Goal: Information Seeking & Learning: Learn about a topic

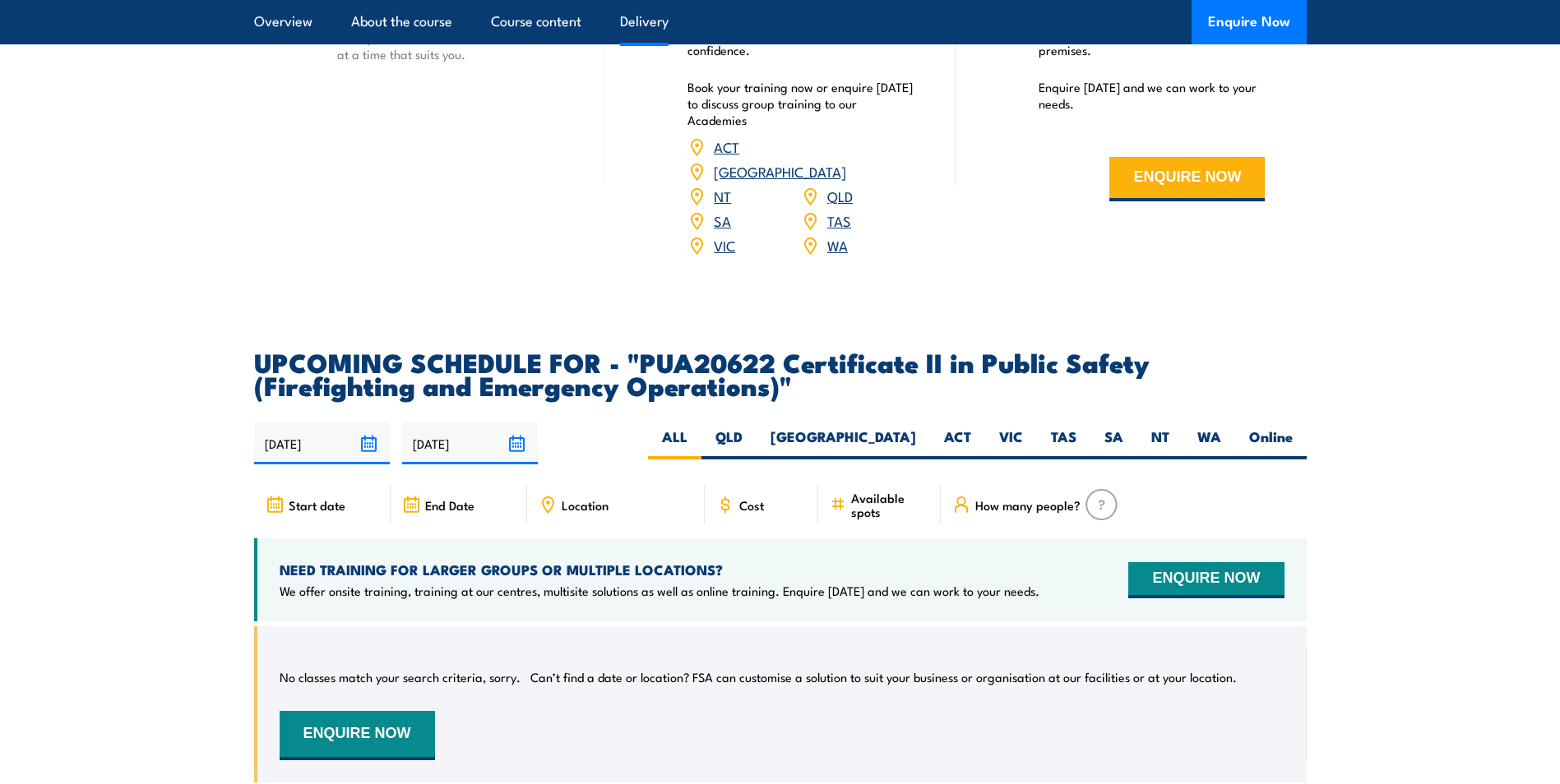
scroll to position [2466, 0]
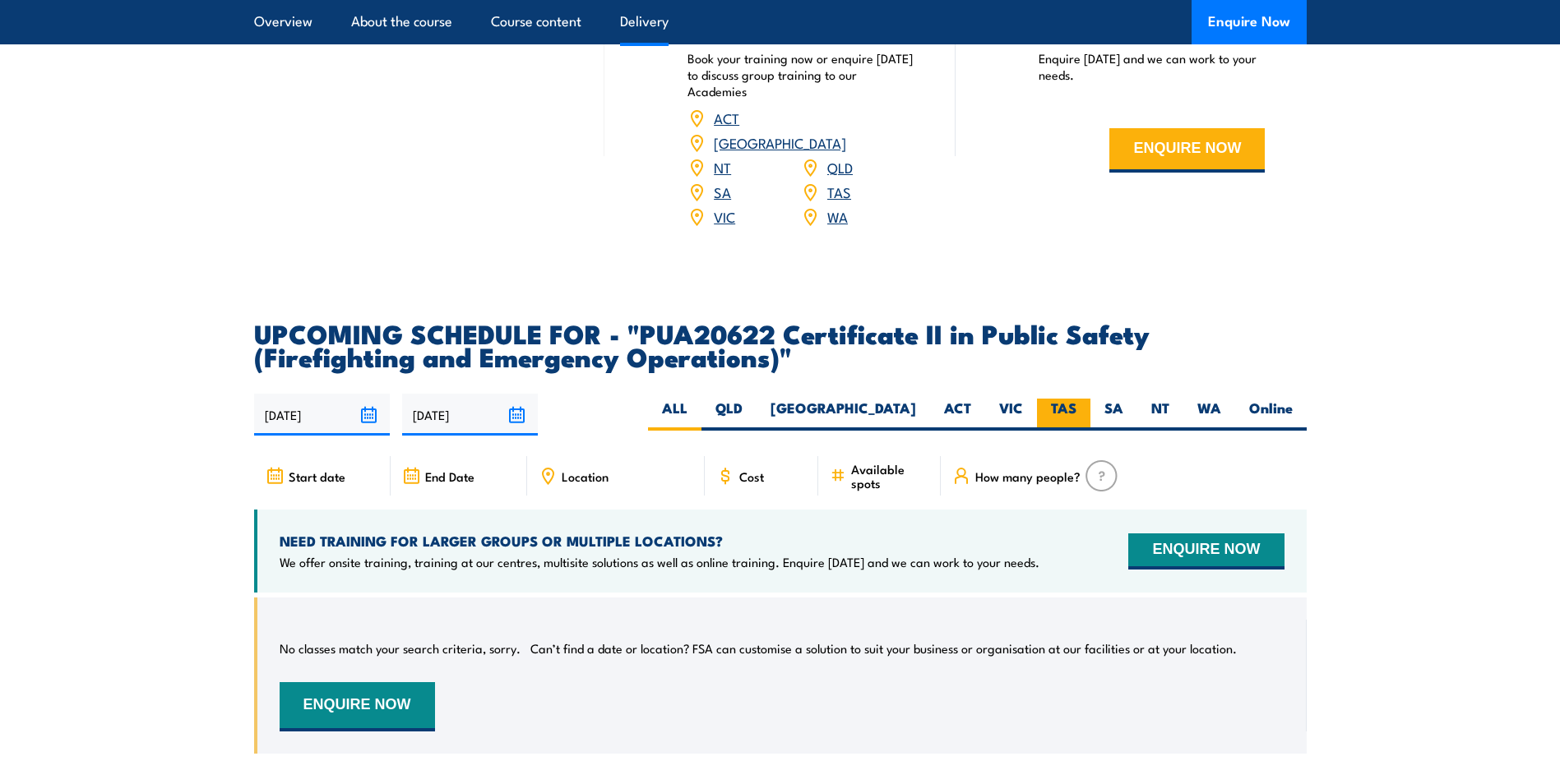
click at [1069, 420] on label "TAS" at bounding box center [1063, 414] width 53 height 32
click at [1076, 409] on input "TAS" at bounding box center [1081, 404] width 11 height 11
radio input "true"
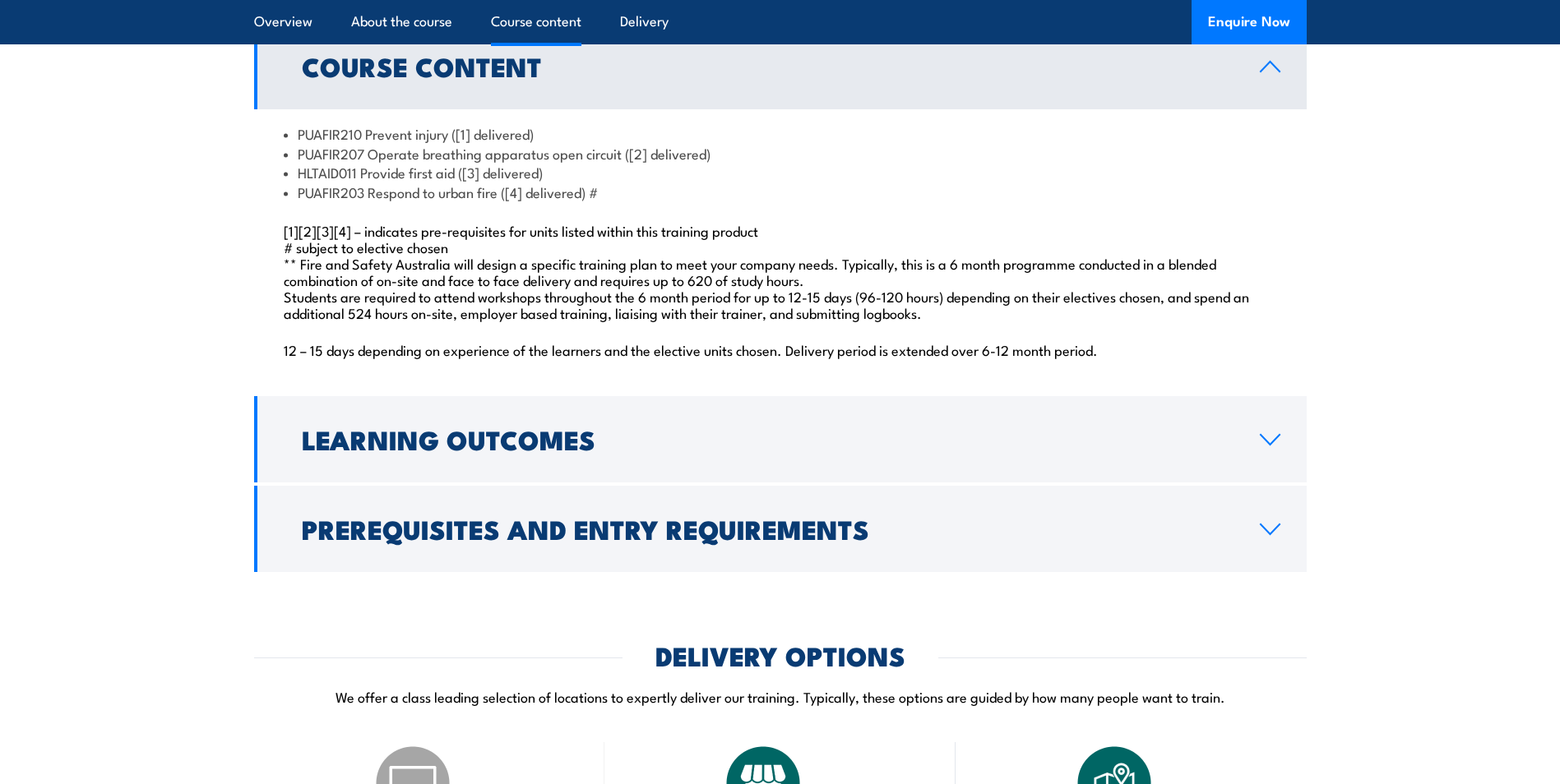
scroll to position [1815, 0]
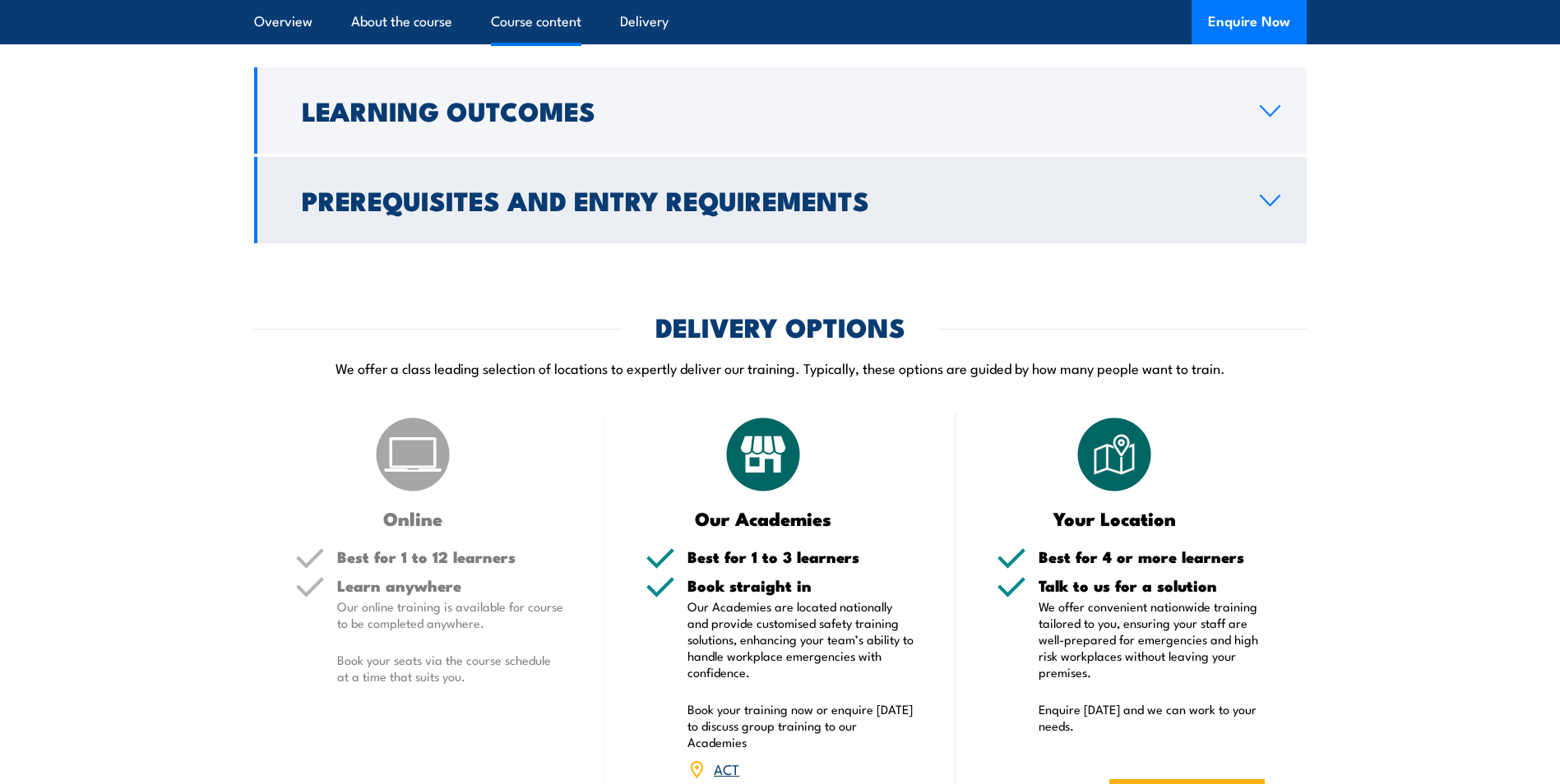
click at [669, 211] on h2 "Prerequisites and Entry Requirements" at bounding box center [768, 199] width 932 height 23
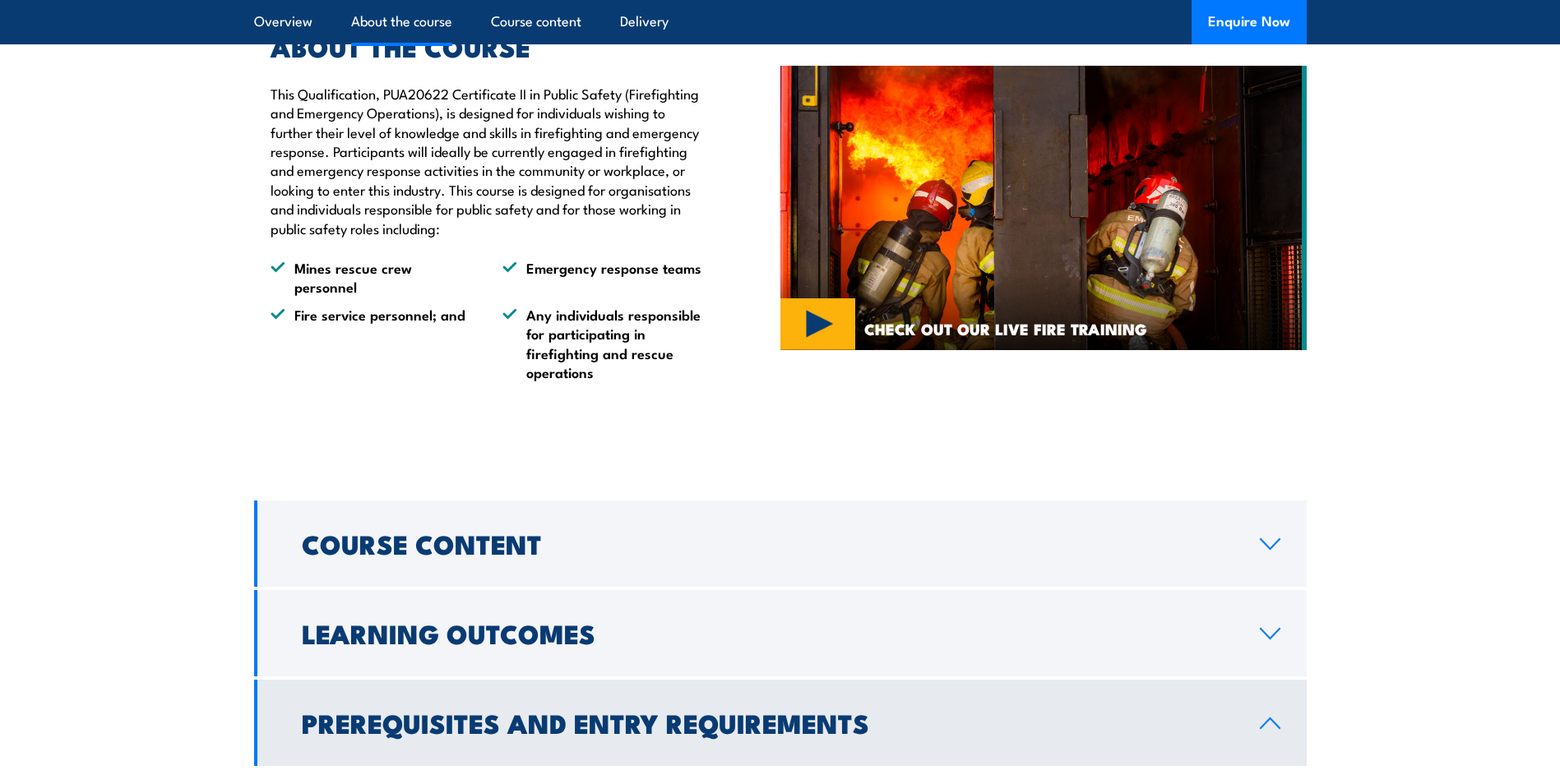
scroll to position [1012, 0]
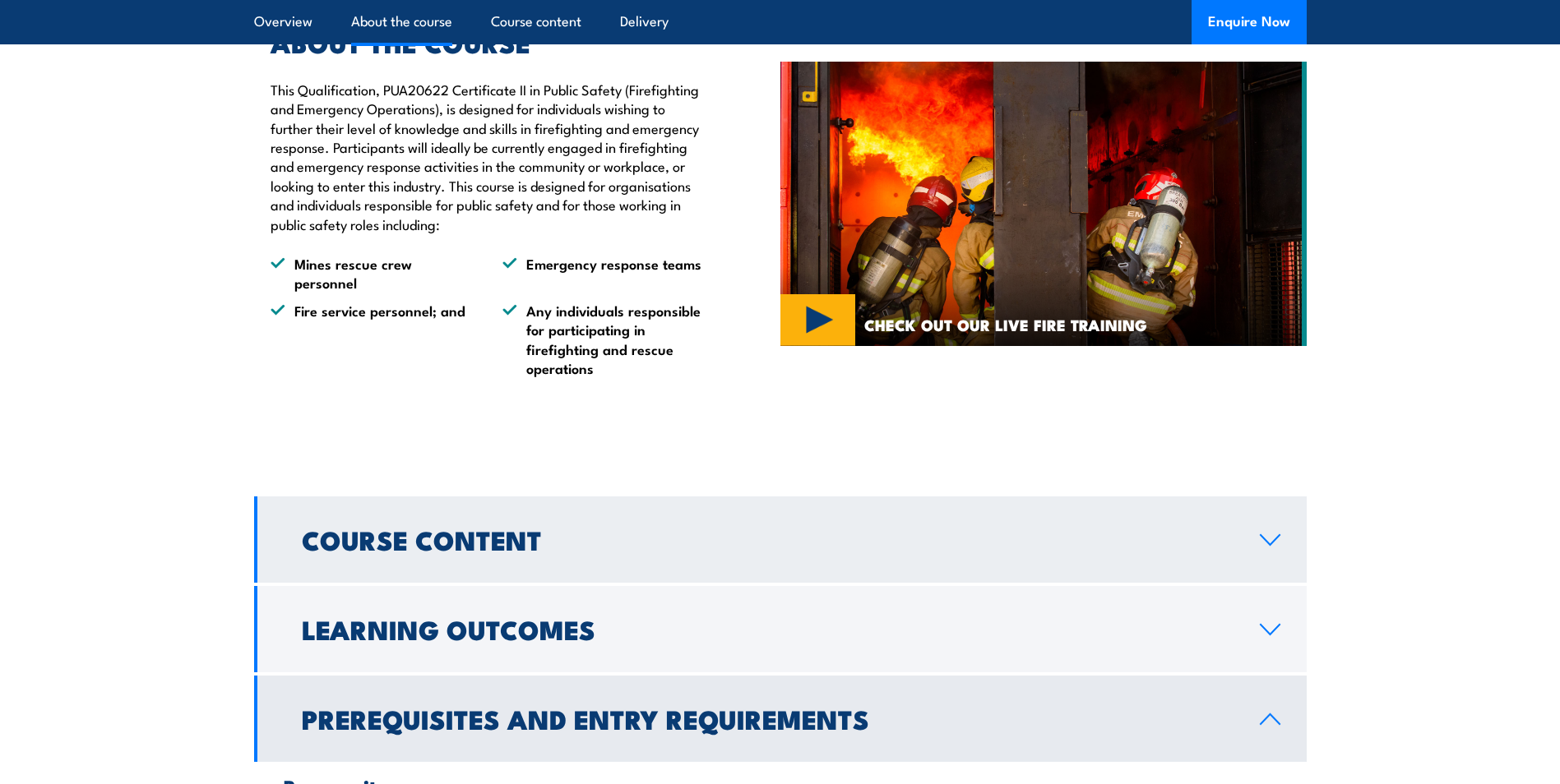
click at [573, 551] on h2 "Course Content" at bounding box center [768, 539] width 932 height 23
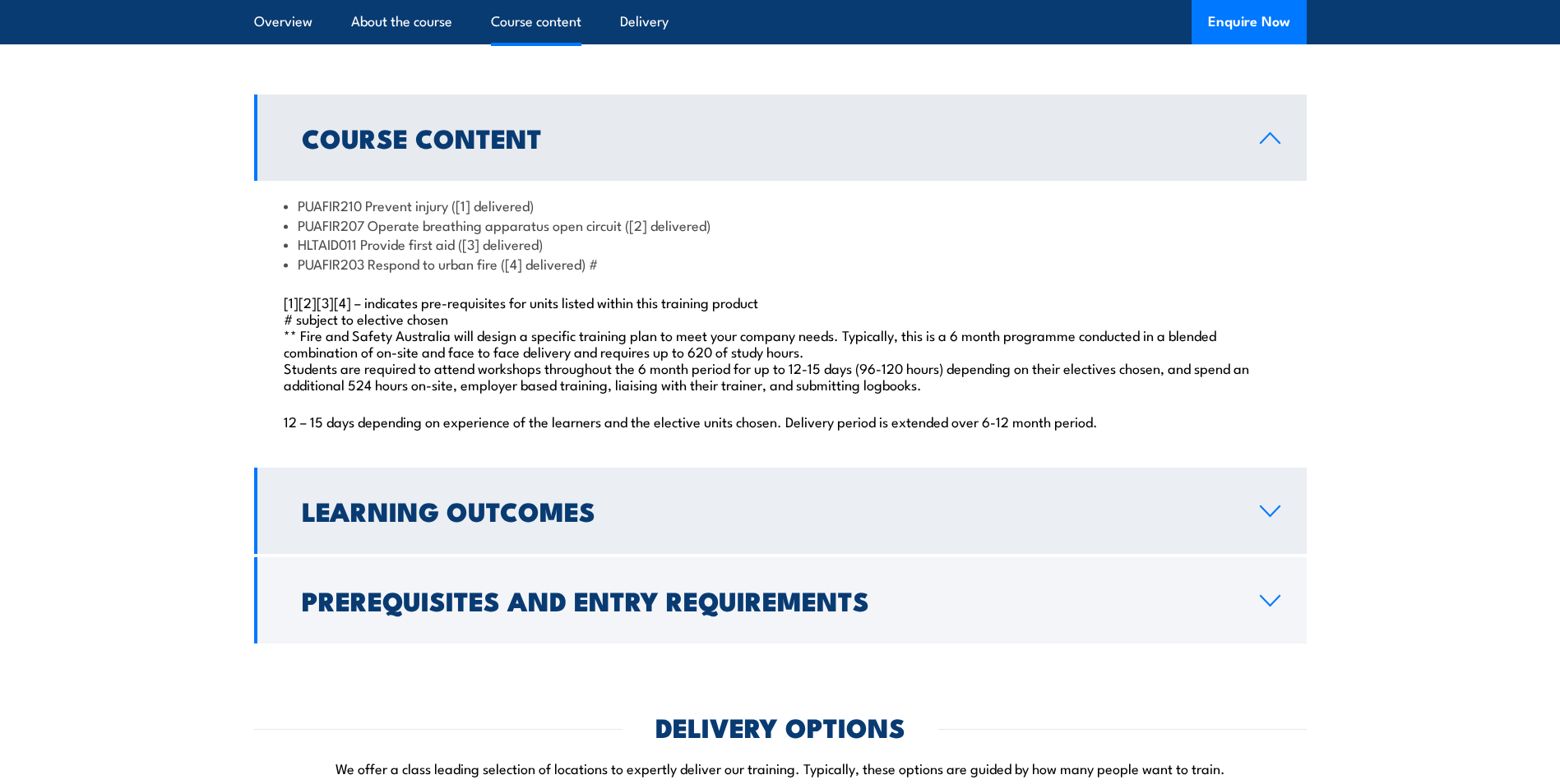
scroll to position [1424, 0]
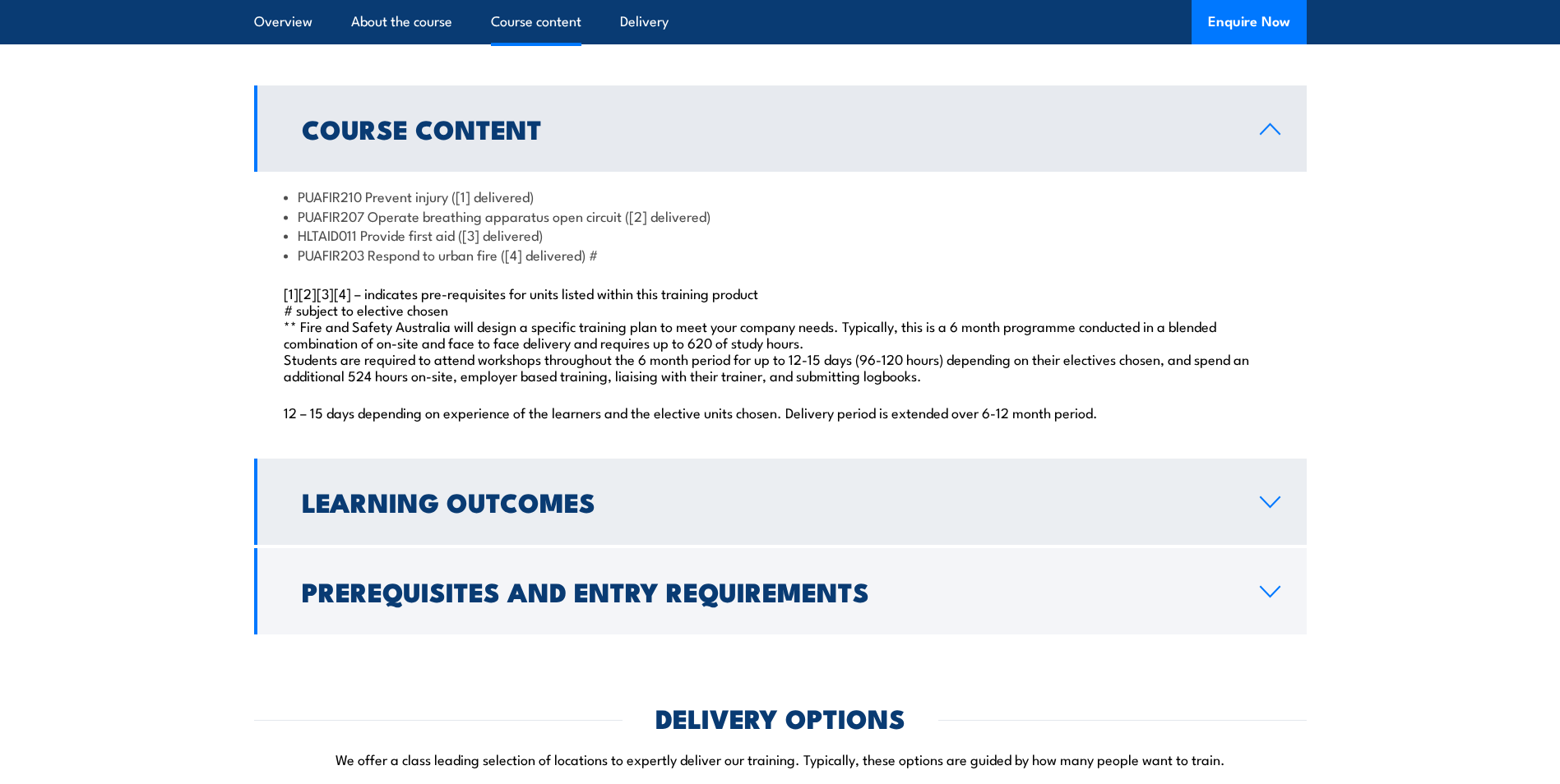
click at [589, 513] on h2 "Learning Outcomes" at bounding box center [768, 501] width 932 height 23
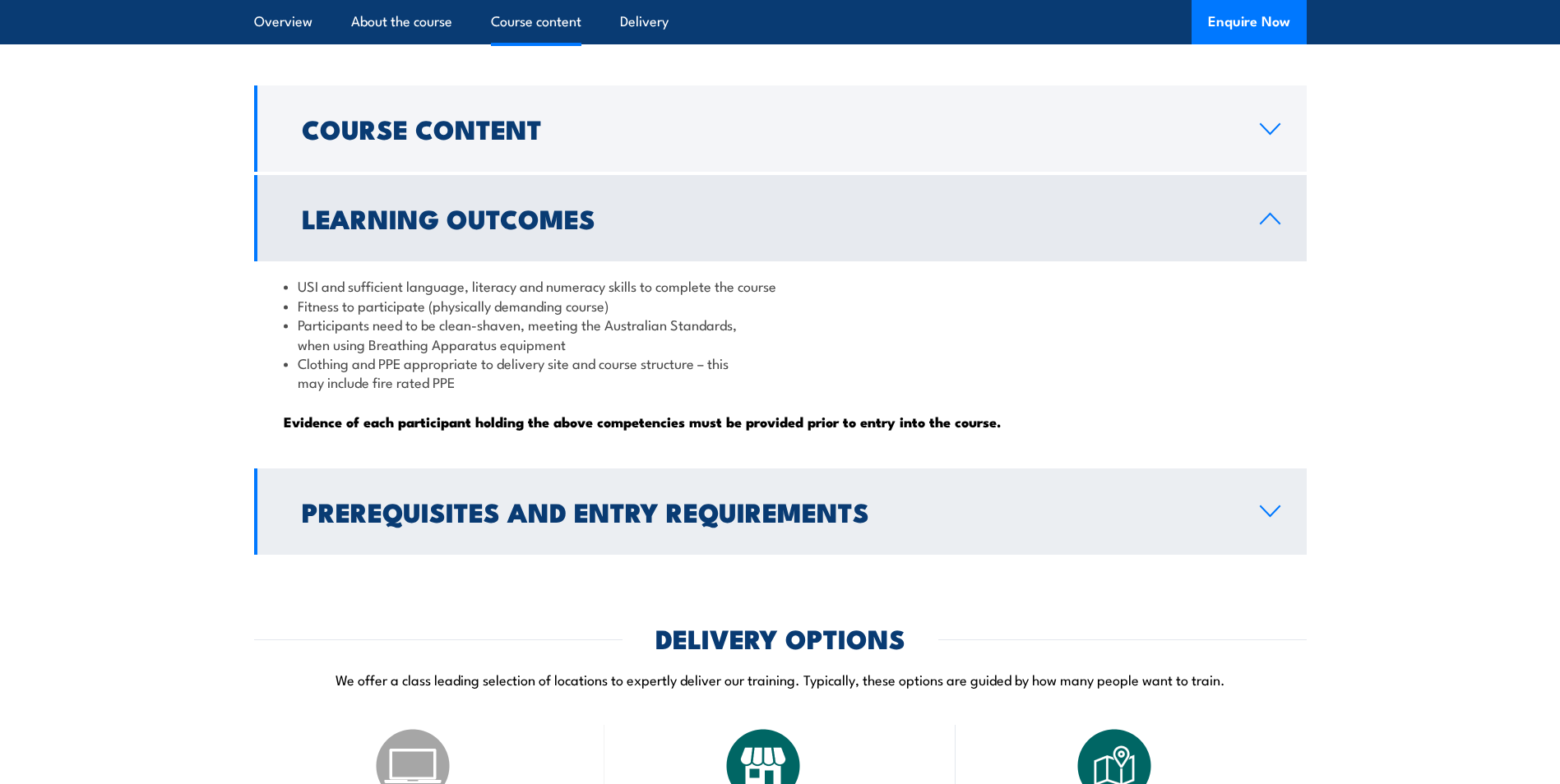
click at [578, 523] on h2 "Prerequisites and Entry Requirements" at bounding box center [768, 511] width 932 height 23
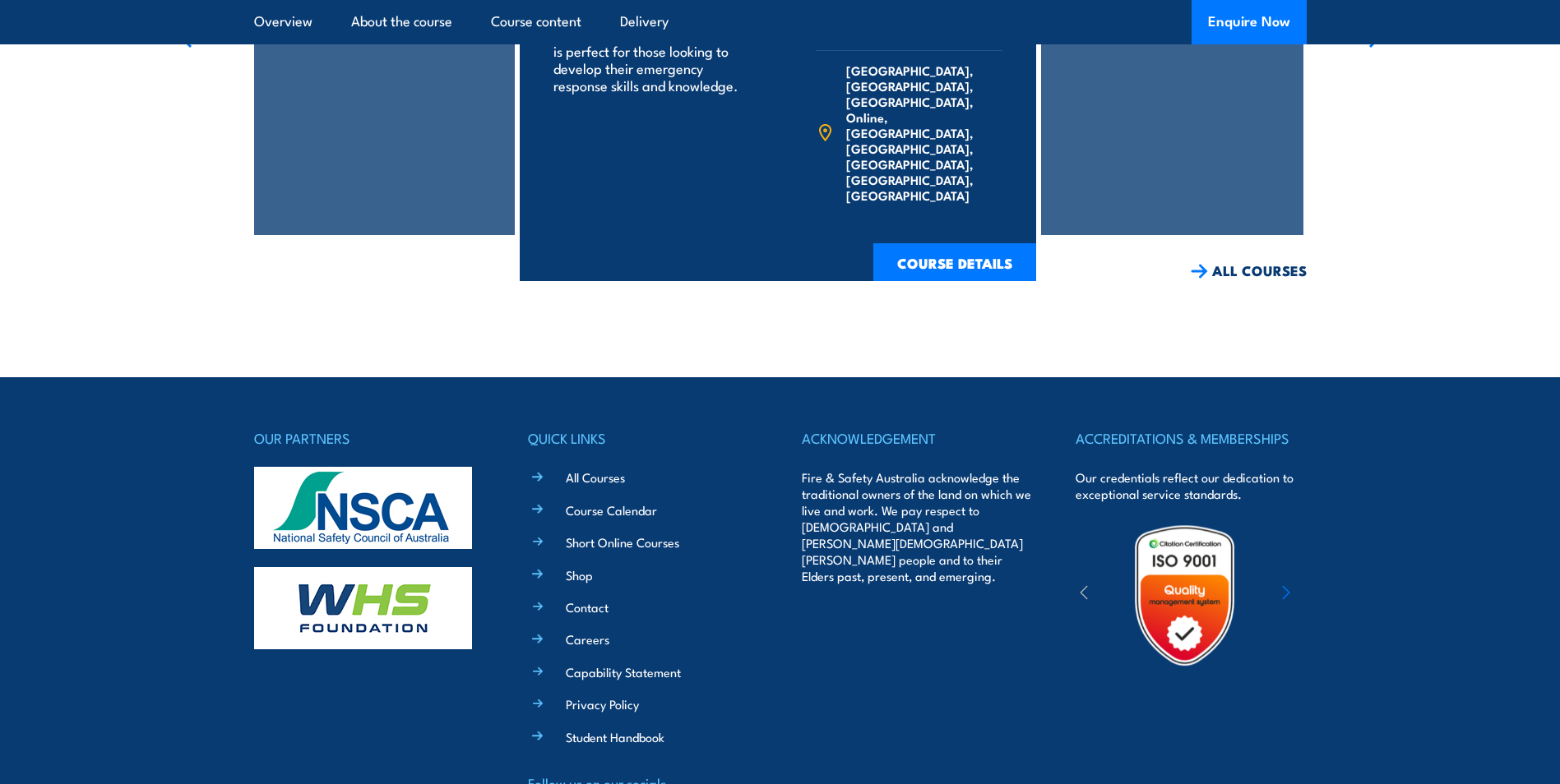
scroll to position [3890, 0]
